Goal: Task Accomplishment & Management: Use online tool/utility

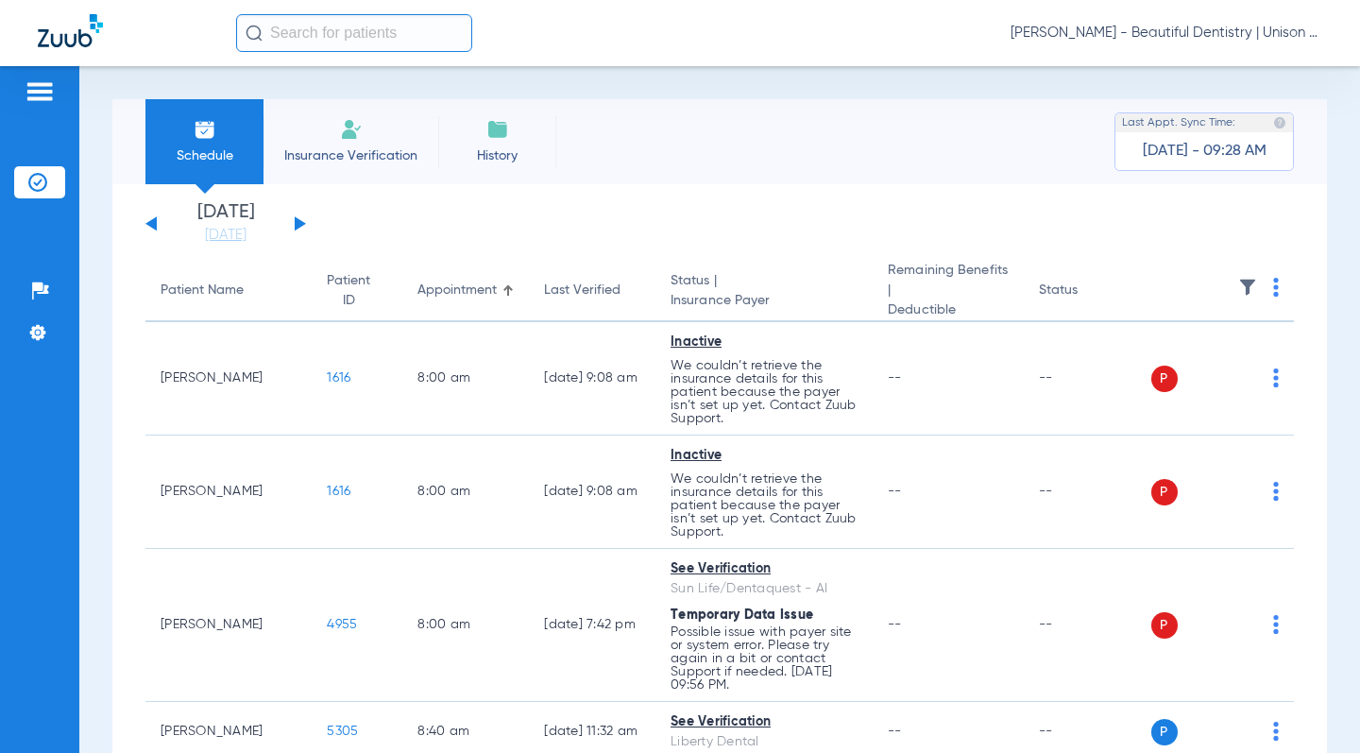
click at [298, 225] on button at bounding box center [300, 223] width 11 height 14
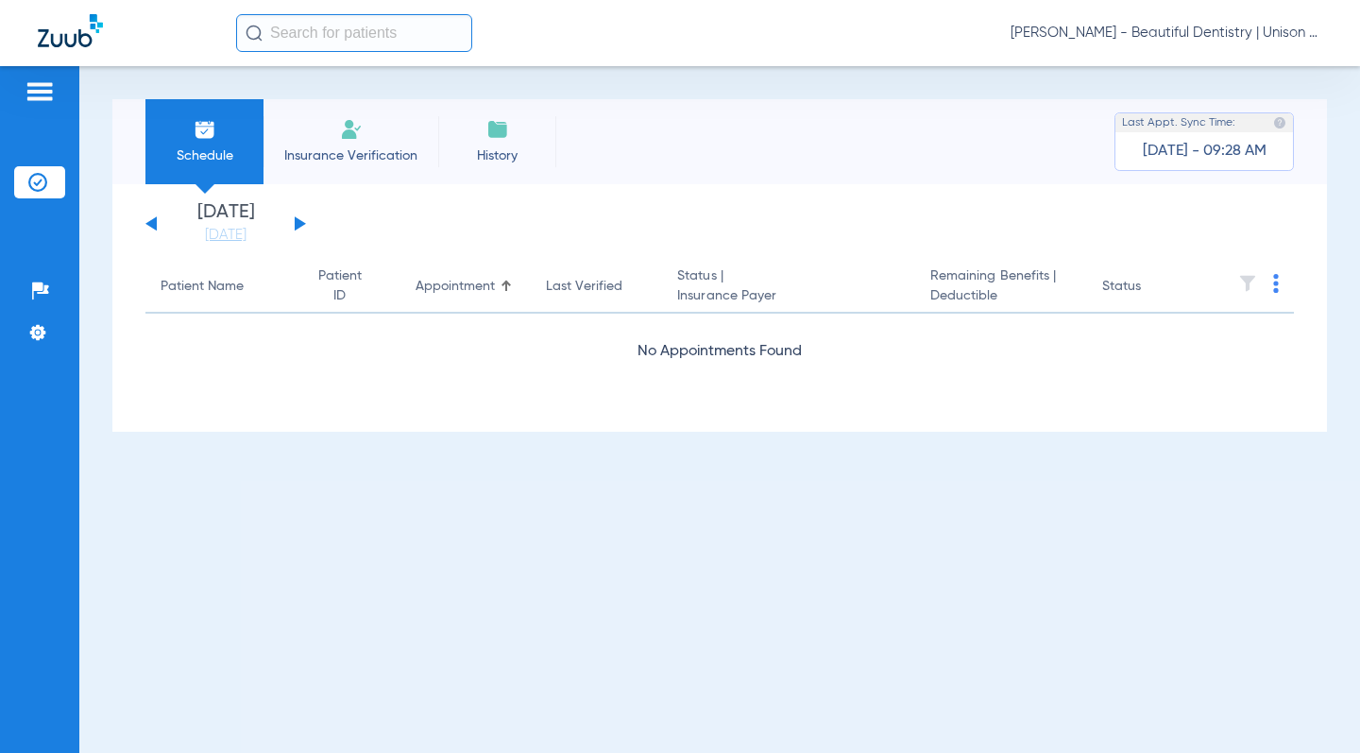
click at [298, 225] on button at bounding box center [300, 223] width 11 height 14
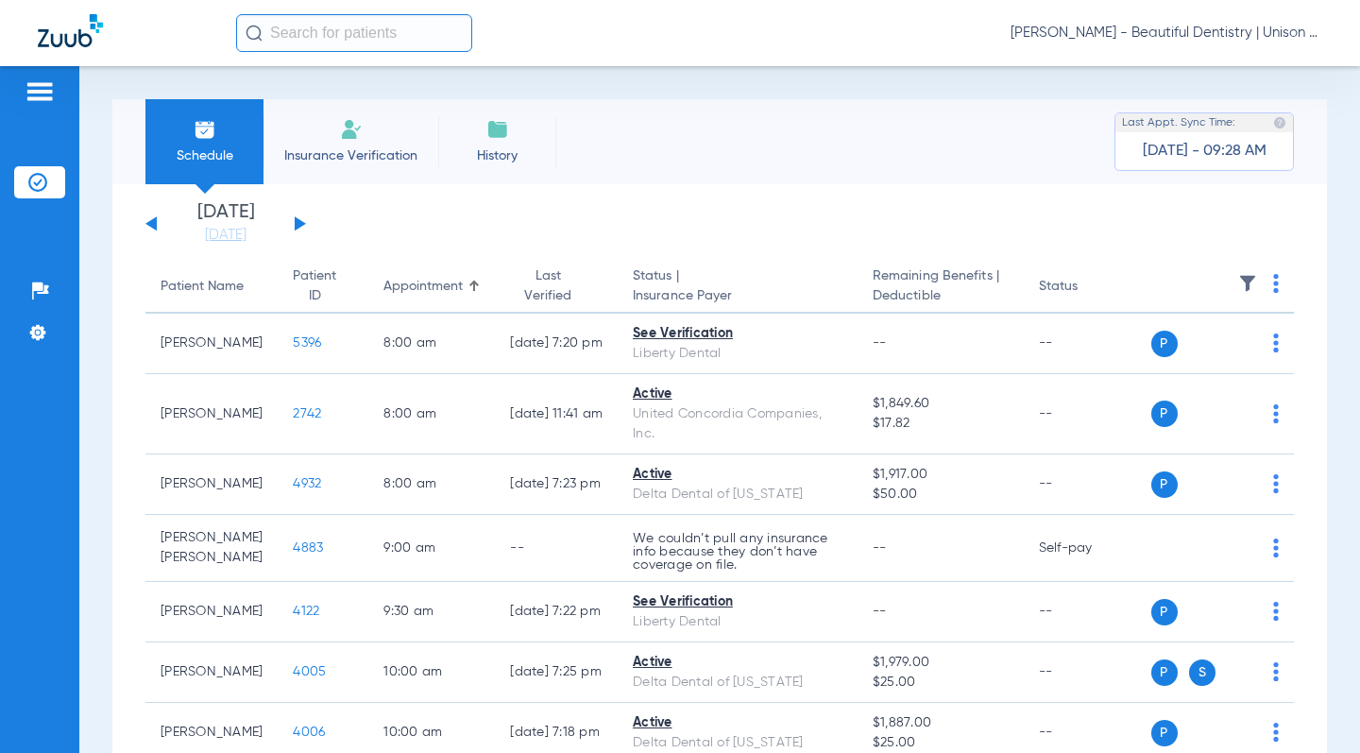
click at [1265, 286] on th at bounding box center [1224, 287] width 144 height 53
click at [1263, 286] on th at bounding box center [1224, 287] width 144 height 53
click at [1273, 286] on img at bounding box center [1276, 283] width 6 height 19
click at [1210, 367] on button "Verify All" at bounding box center [1188, 358] width 148 height 38
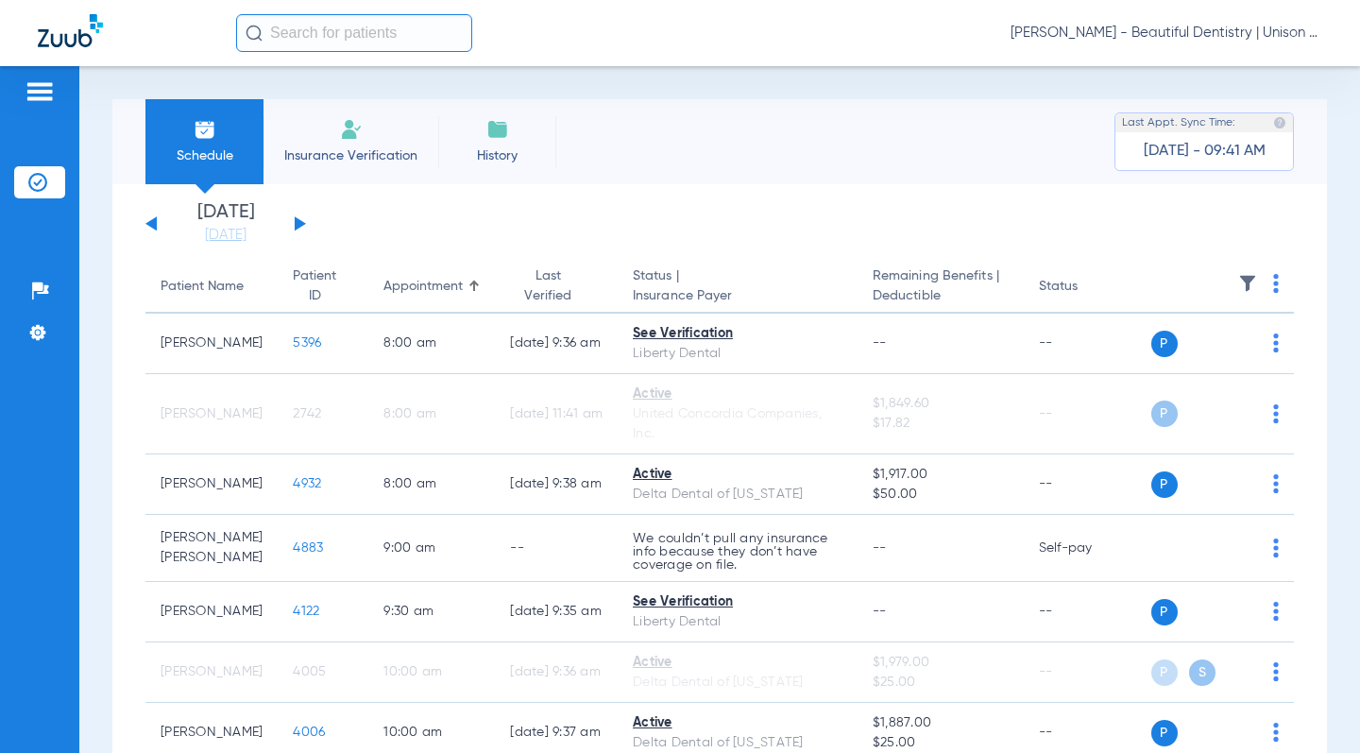
click at [512, 231] on app-single-date-navigator "[DATE] [DATE] [DATE] [DATE] [DATE] [DATE] [DATE] [DATE] [DATE] [DATE] [DATE] [D…" at bounding box center [719, 224] width 1149 height 42
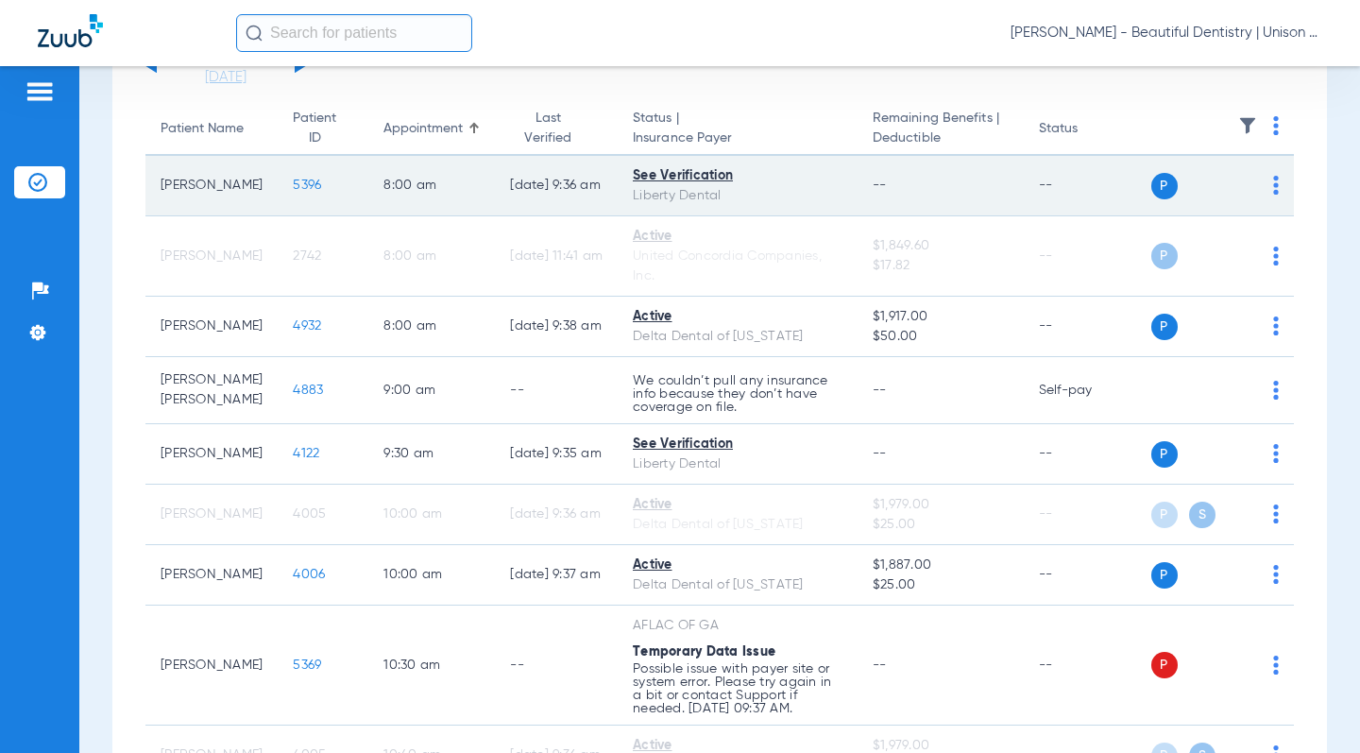
scroll to position [189, 0]
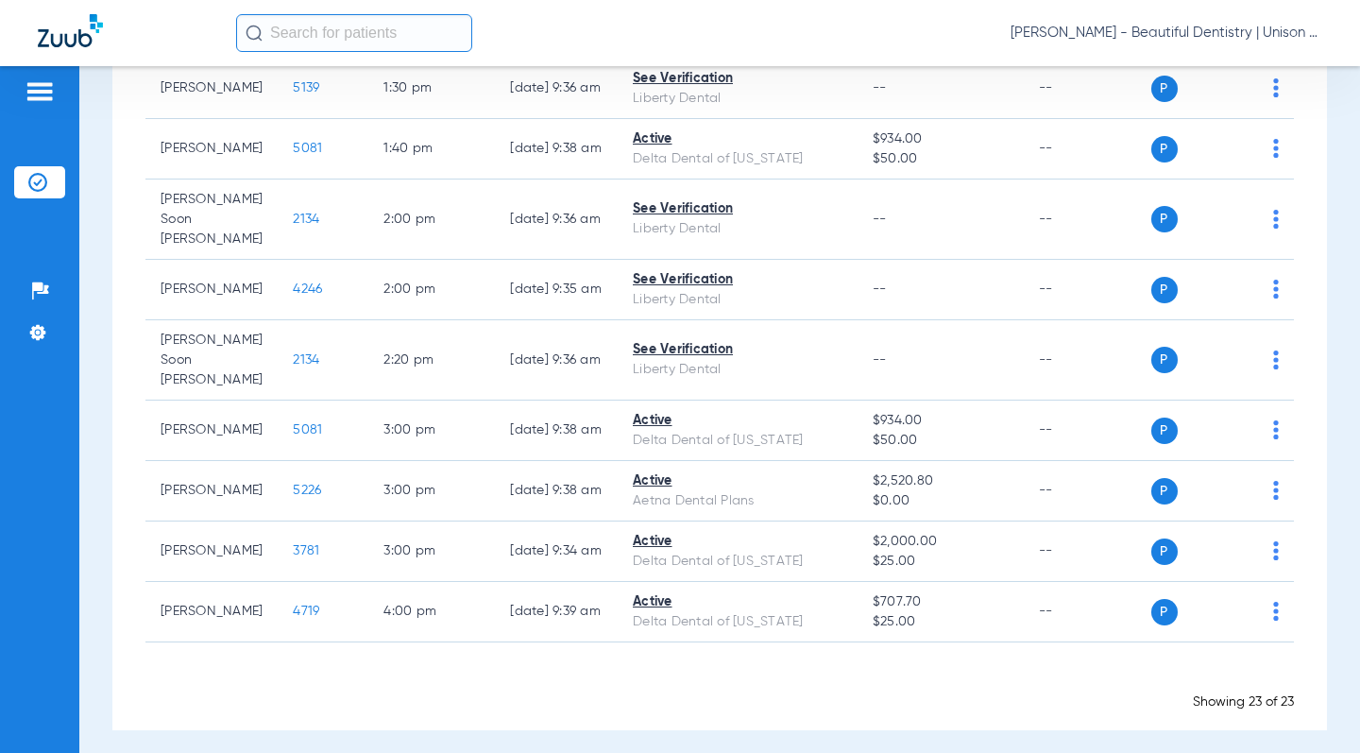
scroll to position [1376, 0]
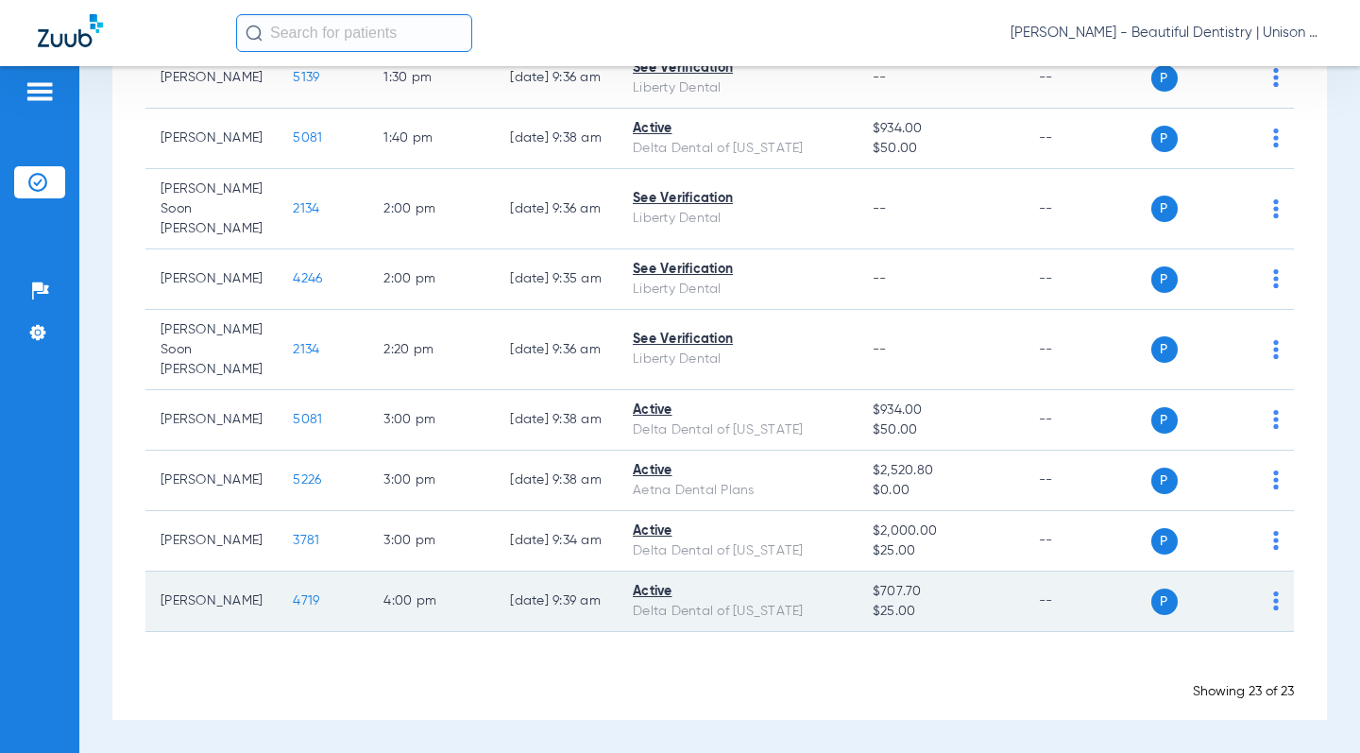
click at [293, 596] on span "4719" at bounding box center [306, 600] width 26 height 13
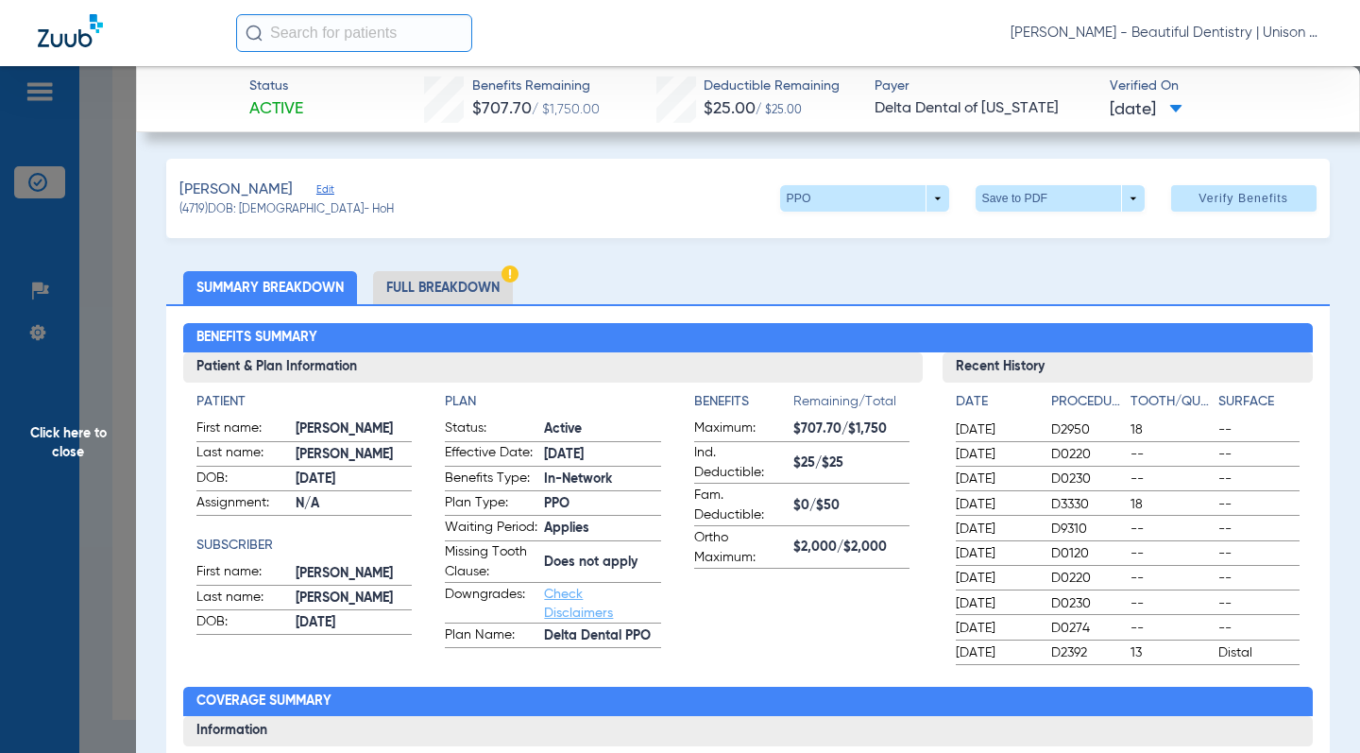
click at [599, 312] on div "Benefits Summary Patient & Plan Information Patient First name: [PERSON_NAME] n…" at bounding box center [747, 677] width 1163 height 746
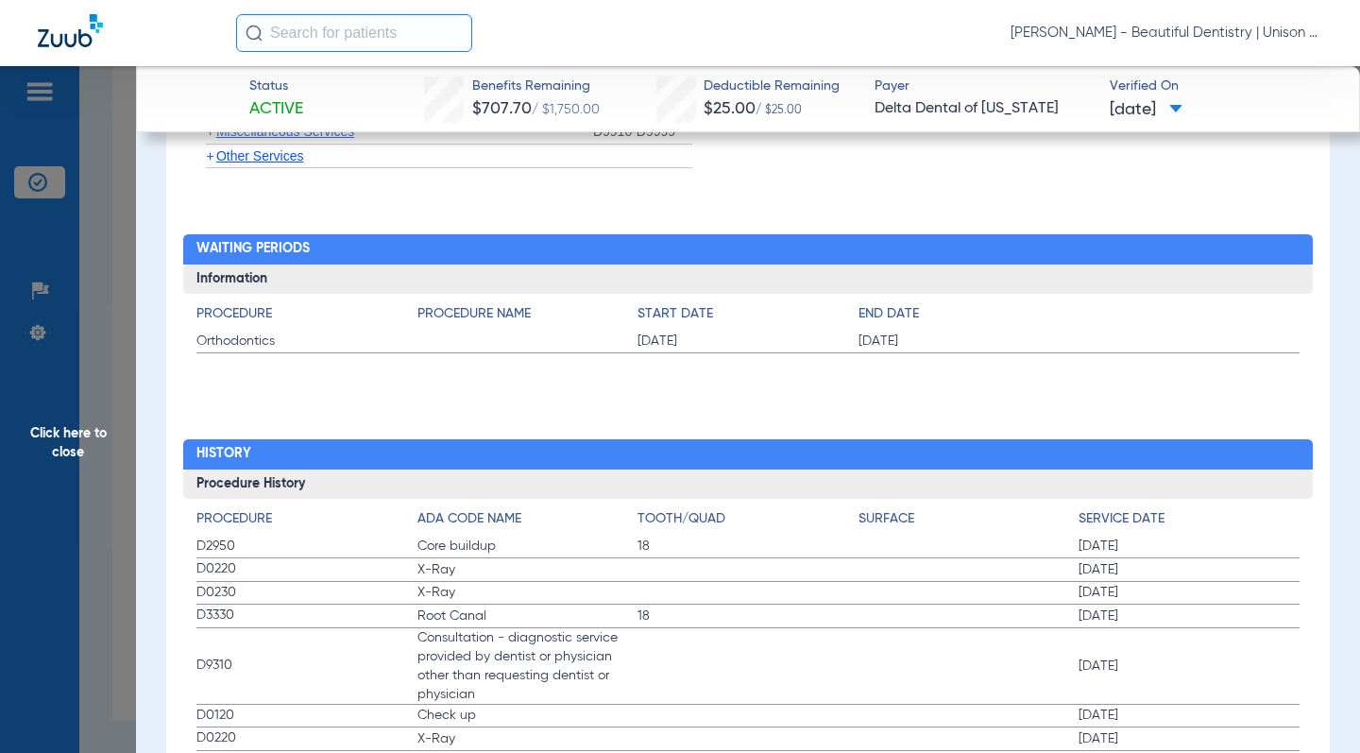
scroll to position [2276, 0]
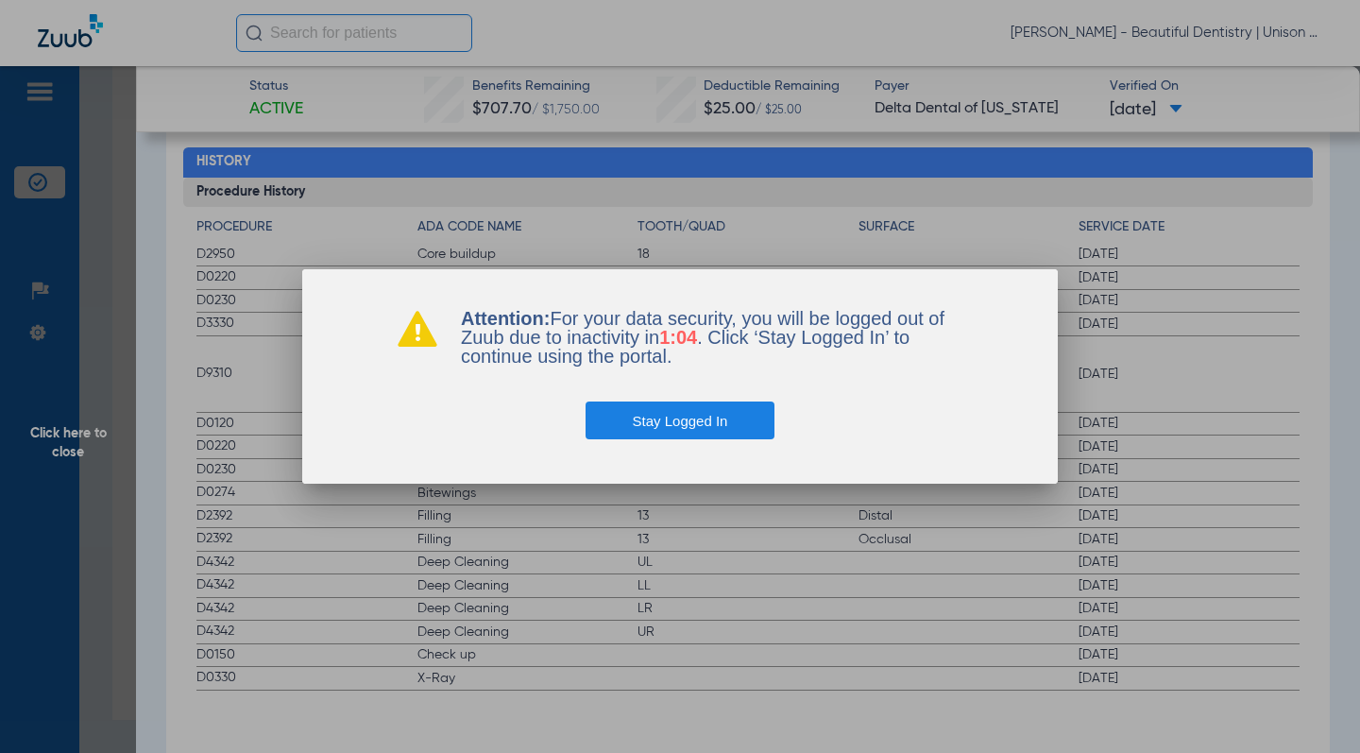
click at [692, 417] on button "Stay Logged In" at bounding box center [681, 420] width 190 height 38
